Goal: Task Accomplishment & Management: Manage account settings

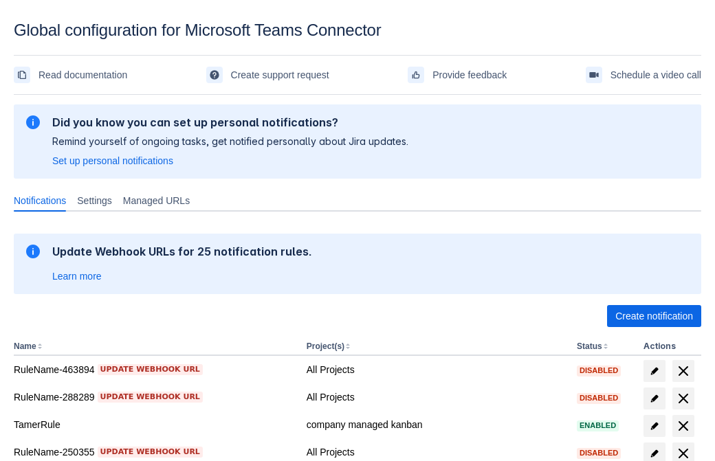
click at [654, 316] on span "Create notification" at bounding box center [654, 316] width 78 height 22
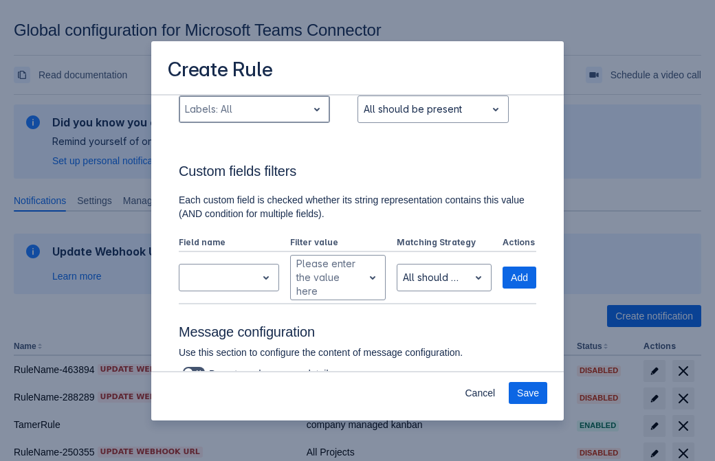
click at [254, 118] on div "Scrollable content" at bounding box center [243, 109] width 117 height 16
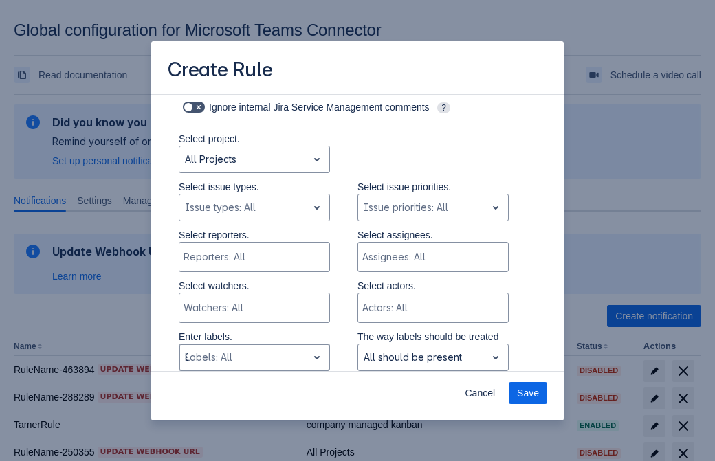
type input "895552_label"
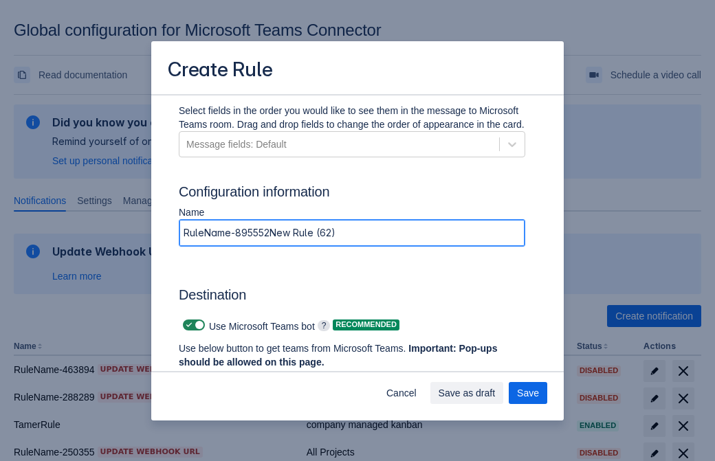
type input "RuleName-895552New Rule (62)"
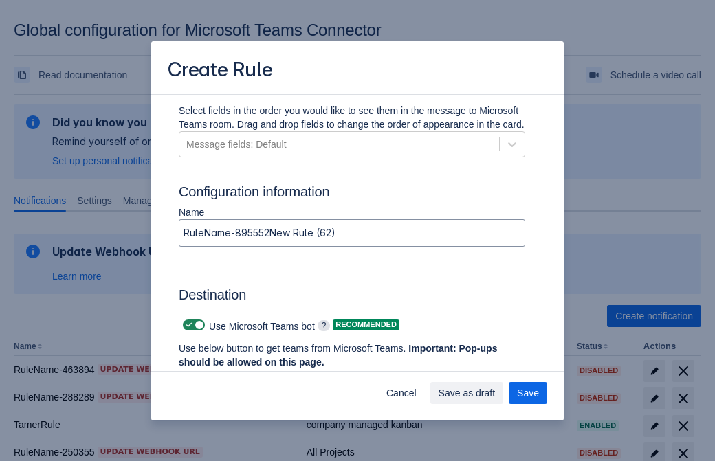
click at [187, 325] on span "Scrollable content" at bounding box center [189, 325] width 11 height 11
click at [187, 325] on input "Scrollable content" at bounding box center [187, 325] width 9 height 9
checkbox input "false"
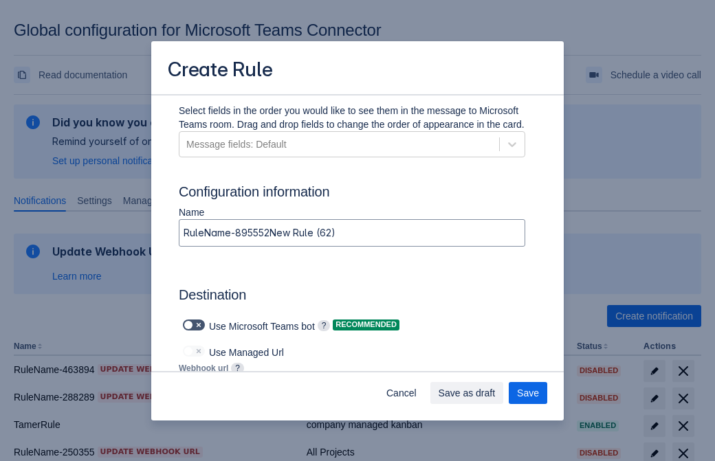
type input "[URL][DOMAIN_NAME][DATE]"
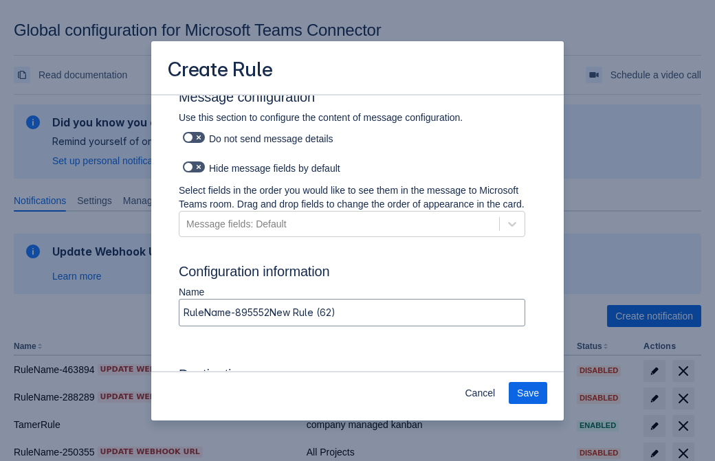
click at [528, 393] on span "Save" at bounding box center [528, 393] width 22 height 22
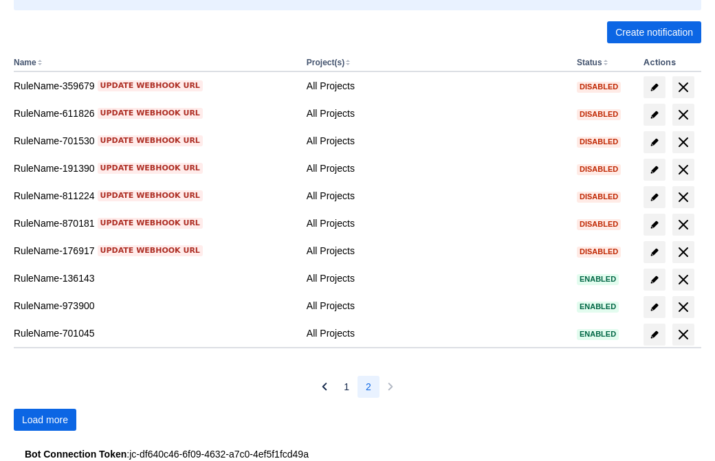
click at [45, 420] on span "Load more" at bounding box center [45, 420] width 46 height 22
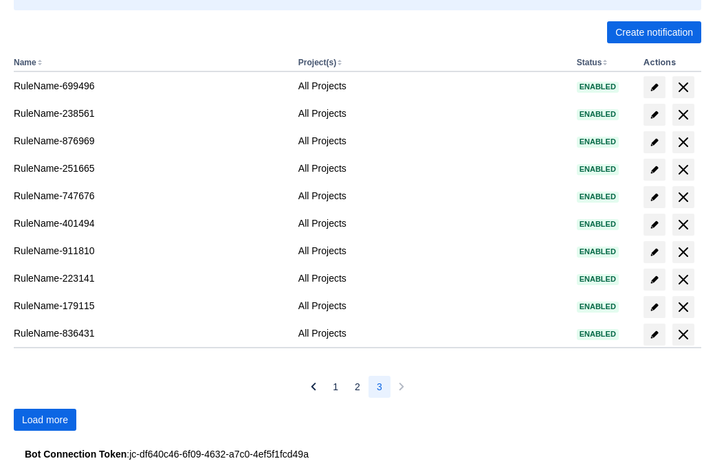
click at [45, 420] on span "Load more" at bounding box center [45, 420] width 46 height 22
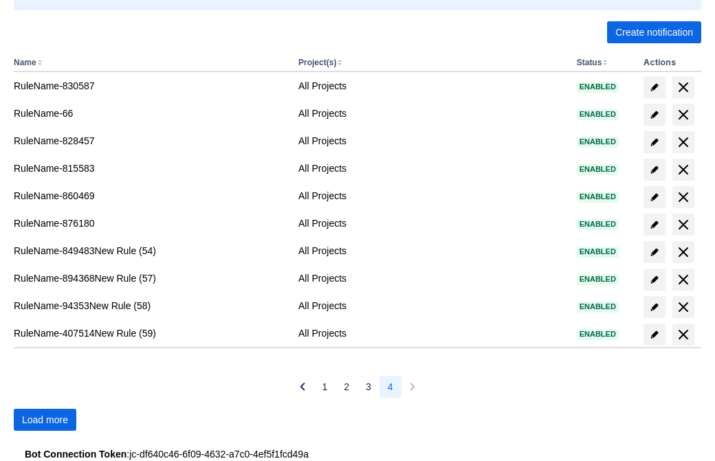
click at [45, 420] on span "Load more" at bounding box center [45, 420] width 46 height 22
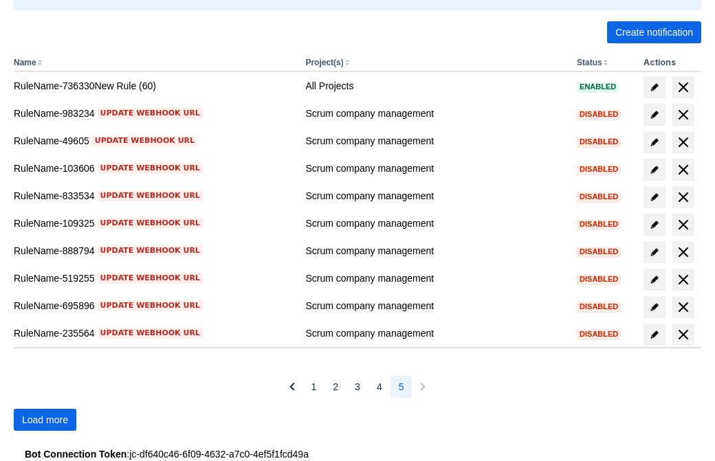
click at [45, 420] on span "Load more" at bounding box center [45, 420] width 46 height 22
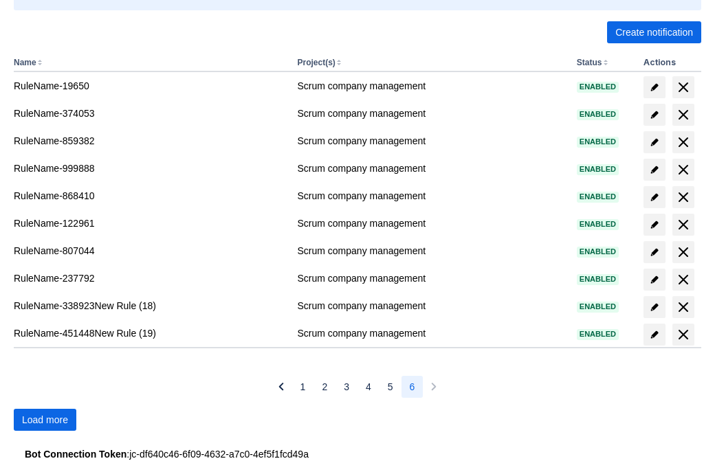
click at [45, 420] on span "Load more" at bounding box center [45, 420] width 46 height 22
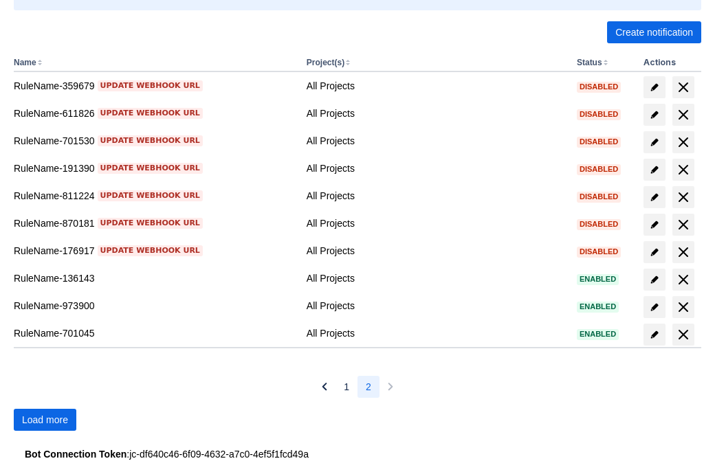
click at [45, 420] on span "Load more" at bounding box center [45, 420] width 46 height 22
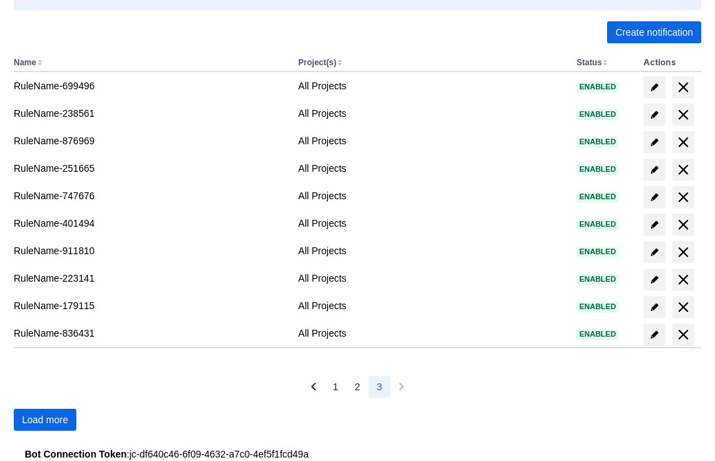
click at [45, 420] on span "Load more" at bounding box center [45, 420] width 46 height 22
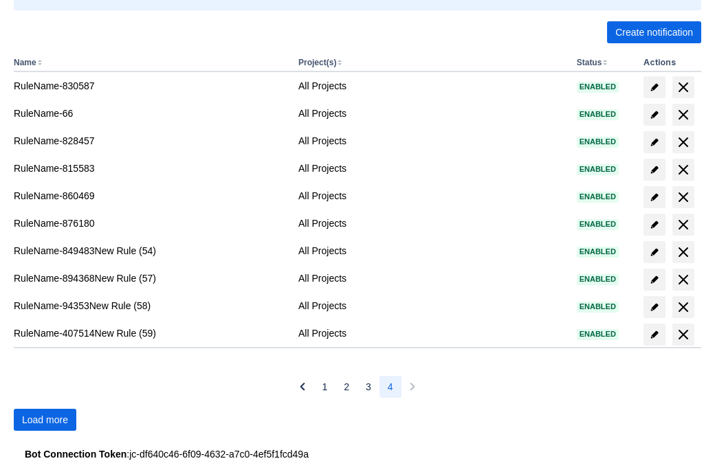
click at [45, 420] on span "Load more" at bounding box center [45, 420] width 46 height 22
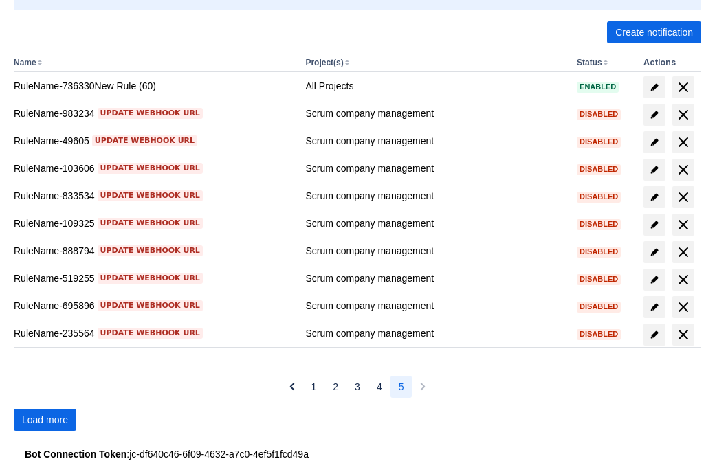
click at [45, 420] on span "Load more" at bounding box center [45, 420] width 46 height 22
